Goal: Information Seeking & Learning: Learn about a topic

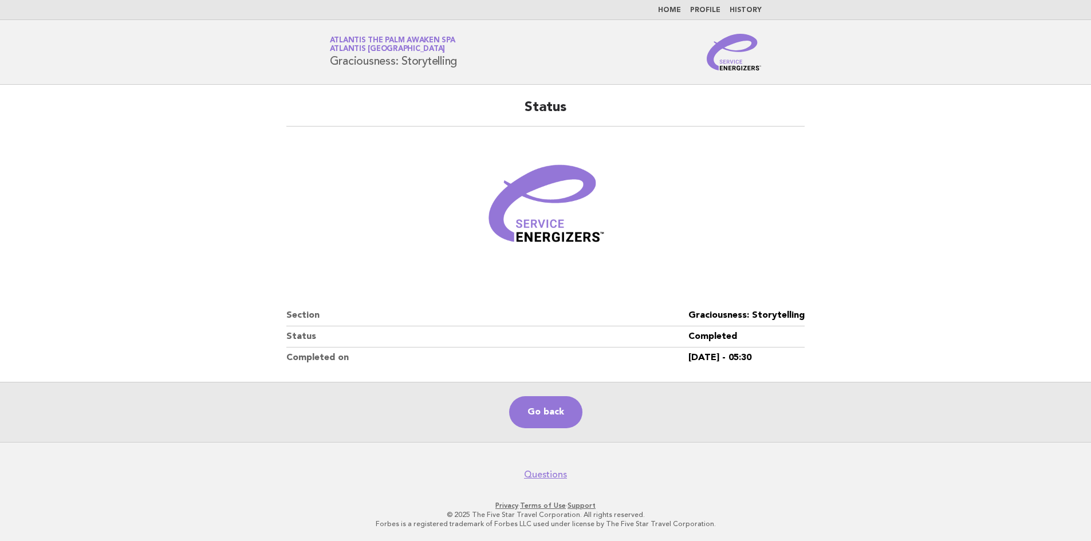
click at [674, 5] on nav "Home Profile History" at bounding box center [545, 10] width 1091 height 20
click at [672, 11] on link "Home" at bounding box center [669, 10] width 23 height 7
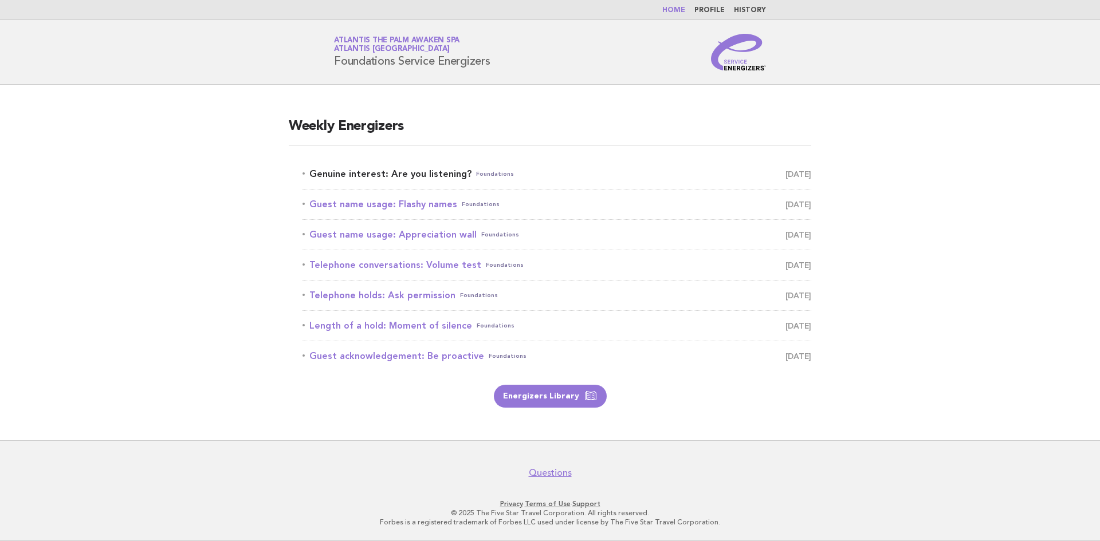
click at [387, 177] on link "Genuine interest: Are you listening? Foundations August 16" at bounding box center [556, 174] width 509 height 16
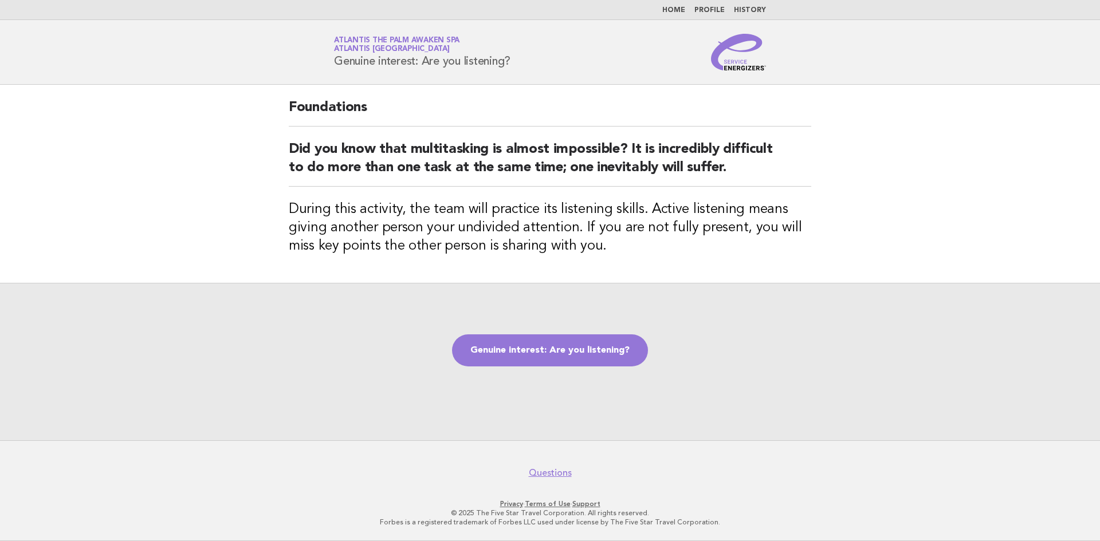
drag, startPoint x: 514, startPoint y: 64, endPoint x: 332, endPoint y: 62, distance: 182.2
click at [332, 62] on div "Service Energizers Atlantis The Palm Awaken Spa Atlantis [GEOGRAPHIC_DATA] Genu…" at bounding box center [550, 52] width 464 height 37
copy h1 "Genuine interest: Are you listening?"
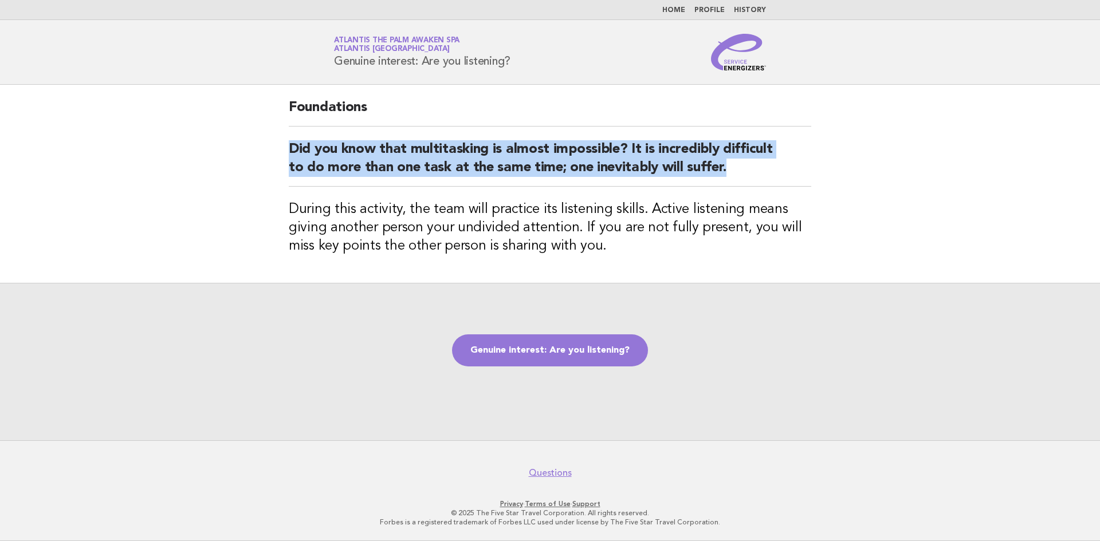
drag, startPoint x: 741, startPoint y: 178, endPoint x: 280, endPoint y: 136, distance: 463.1
click at [280, 136] on div "Foundations Did you know that multitasking is almost impossible? It is incredib…" at bounding box center [550, 184] width 550 height 198
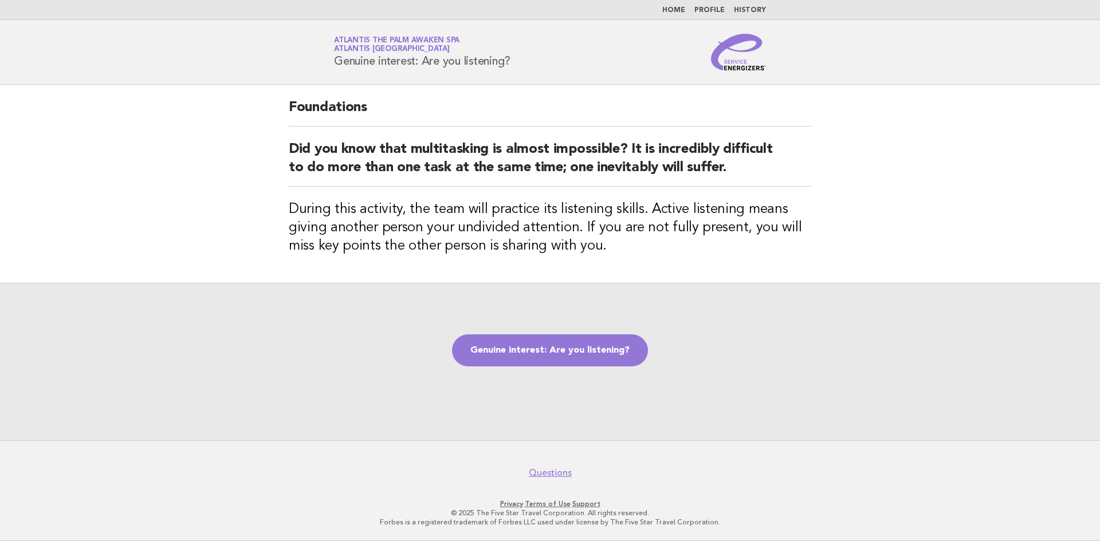
click at [613, 265] on div "Foundations Did you know that multitasking is almost impossible? It is incredib…" at bounding box center [550, 184] width 550 height 198
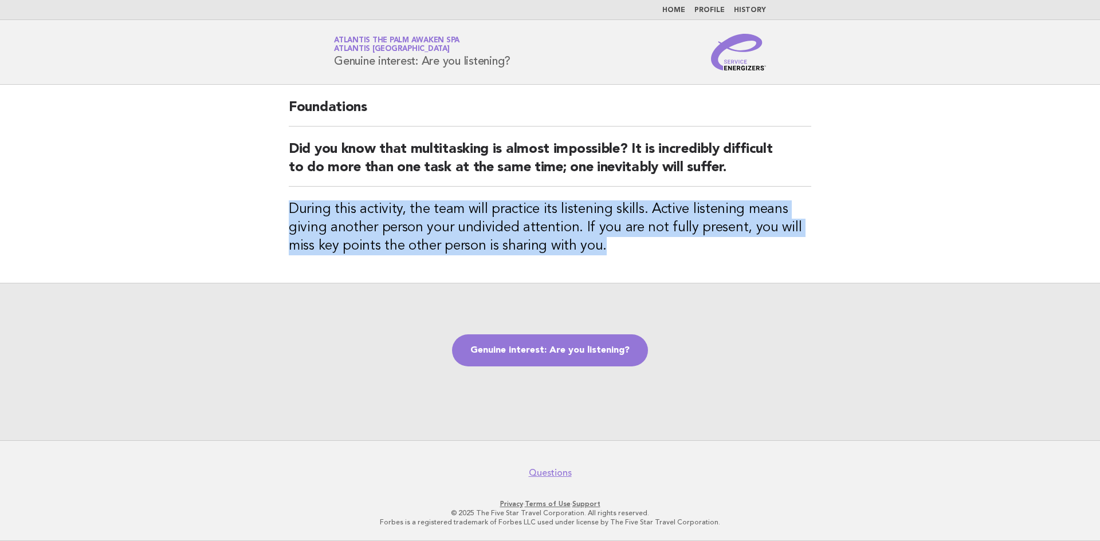
drag, startPoint x: 612, startPoint y: 258, endPoint x: 277, endPoint y: 208, distance: 338.9
click at [277, 208] on div "Foundations Did you know that multitasking is almost impossible? It is incredib…" at bounding box center [550, 184] width 550 height 198
copy h3 "During this activity, the team will practice its listening skills. Active liste…"
